Goal: Information Seeking & Learning: Compare options

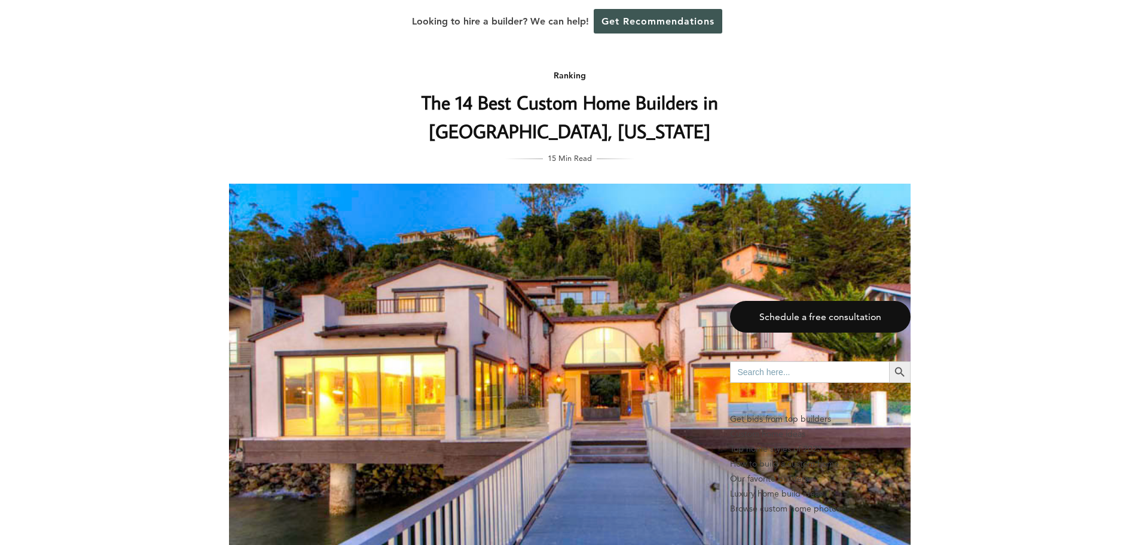
scroll to position [5861, 0]
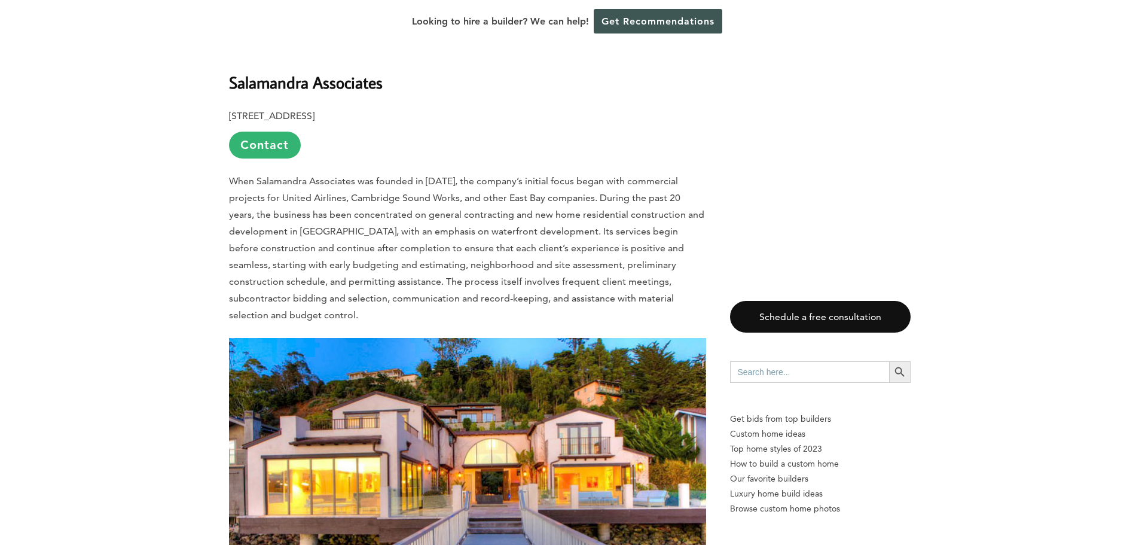
scroll to position [3768, 0]
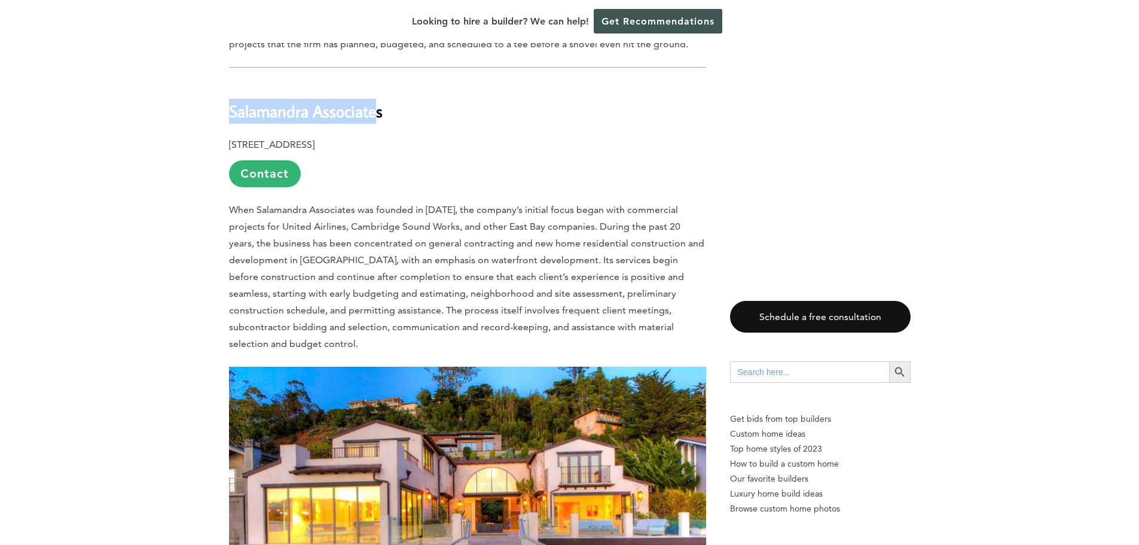
drag, startPoint x: 380, startPoint y: 51, endPoint x: 386, endPoint y: 50, distance: 6.0
click at [394, 82] on h2 "Salamandra Associates" at bounding box center [467, 102] width 477 height 41
drag, startPoint x: 394, startPoint y: 50, endPoint x: 253, endPoint y: 60, distance: 141.5
click at [253, 82] on h2 "Salamandra Associates" at bounding box center [467, 102] width 477 height 41
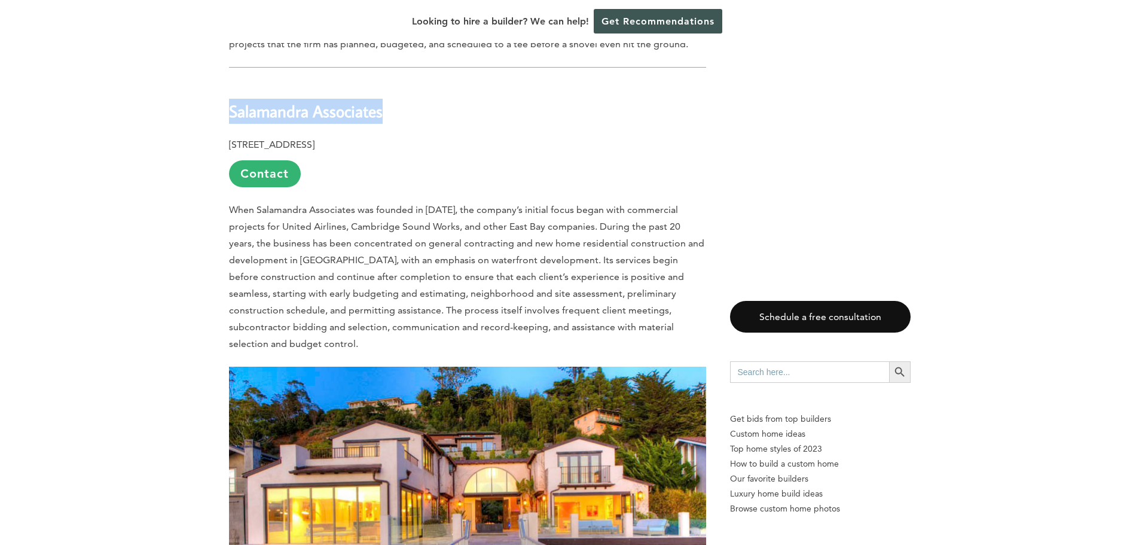
copy div "Salamandra Associates"
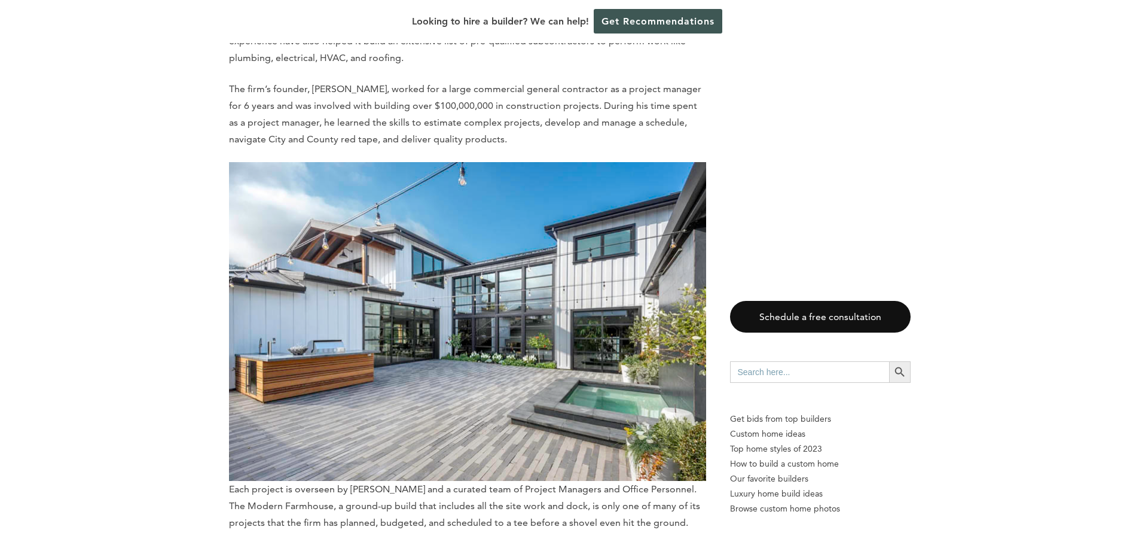
scroll to position [3050, 0]
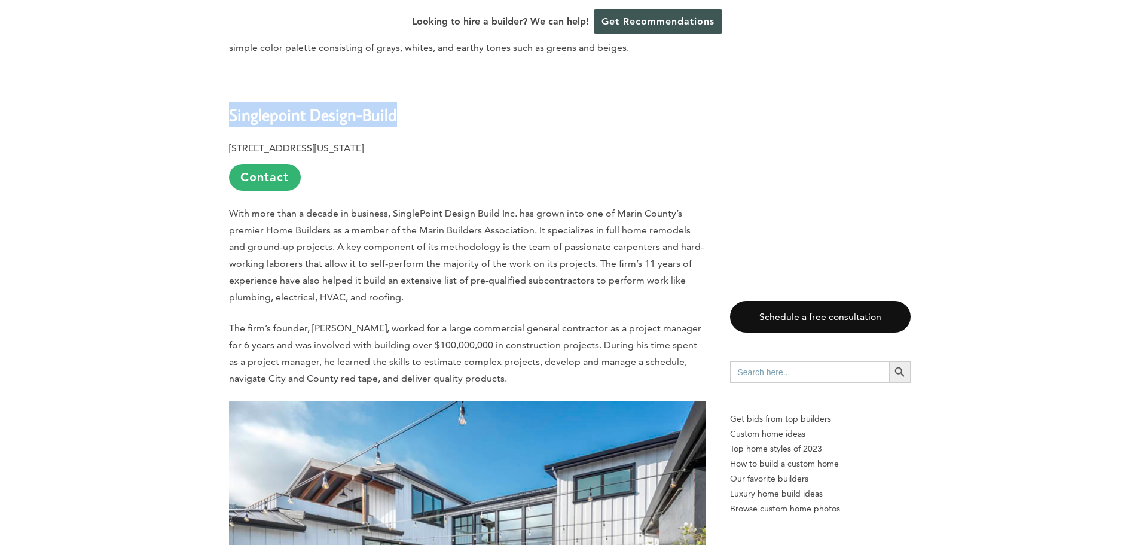
drag, startPoint x: 405, startPoint y: 51, endPoint x: 227, endPoint y: 59, distance: 177.8
copy b "Singlepoint Design-Build"
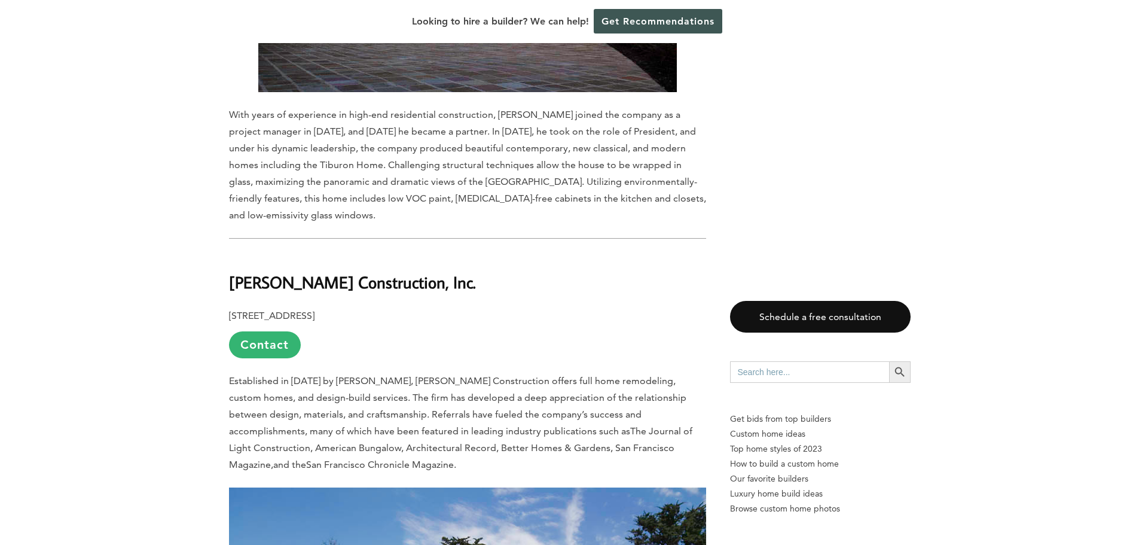
scroll to position [2213, 0]
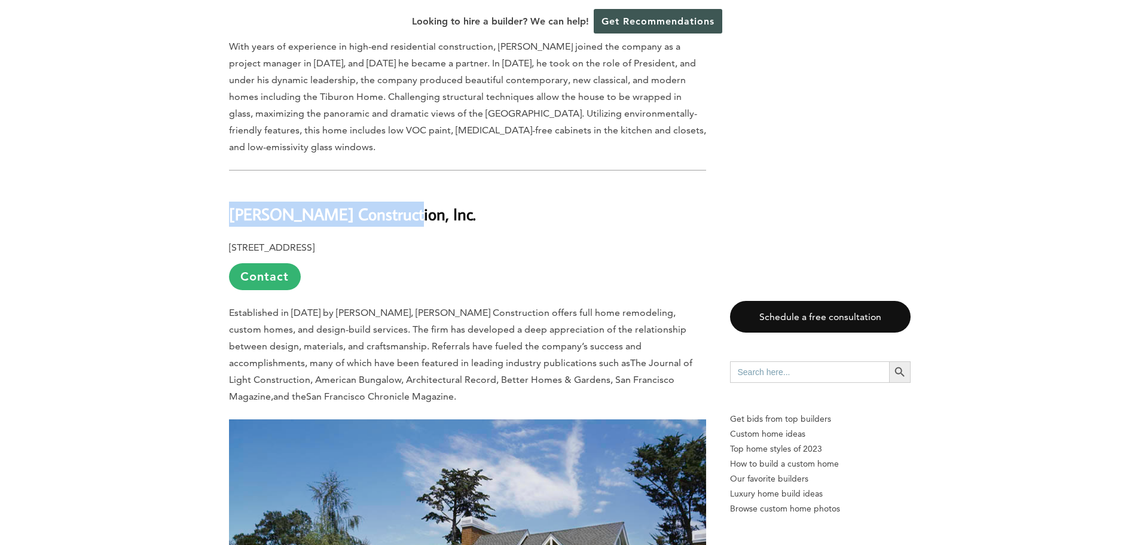
drag, startPoint x: 385, startPoint y: 150, endPoint x: 224, endPoint y: 138, distance: 161.3
copy b "[PERSON_NAME] Construction, Inc."
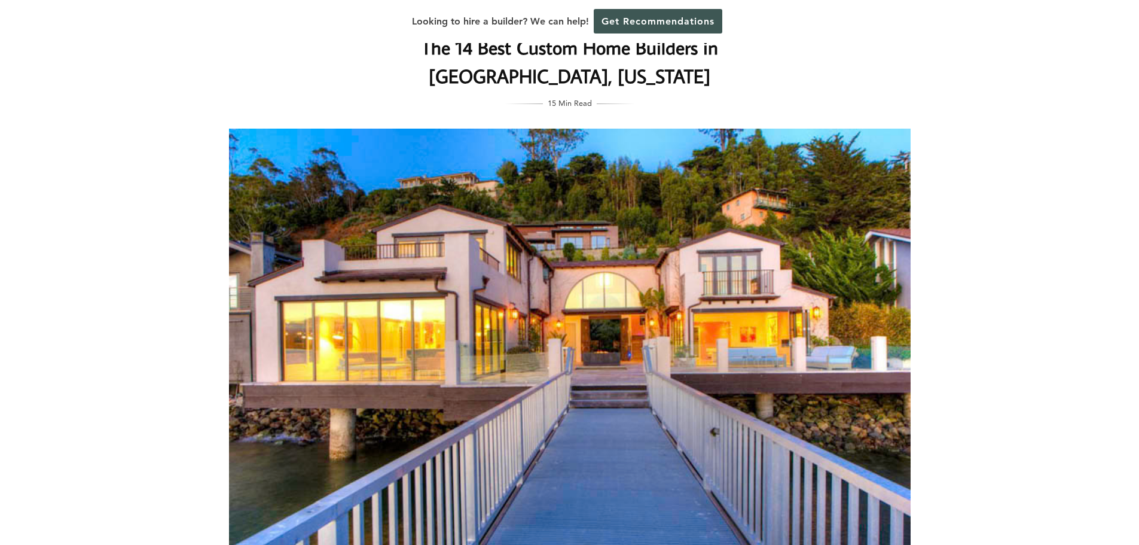
scroll to position [0, 0]
